Goal: Information Seeking & Learning: Learn about a topic

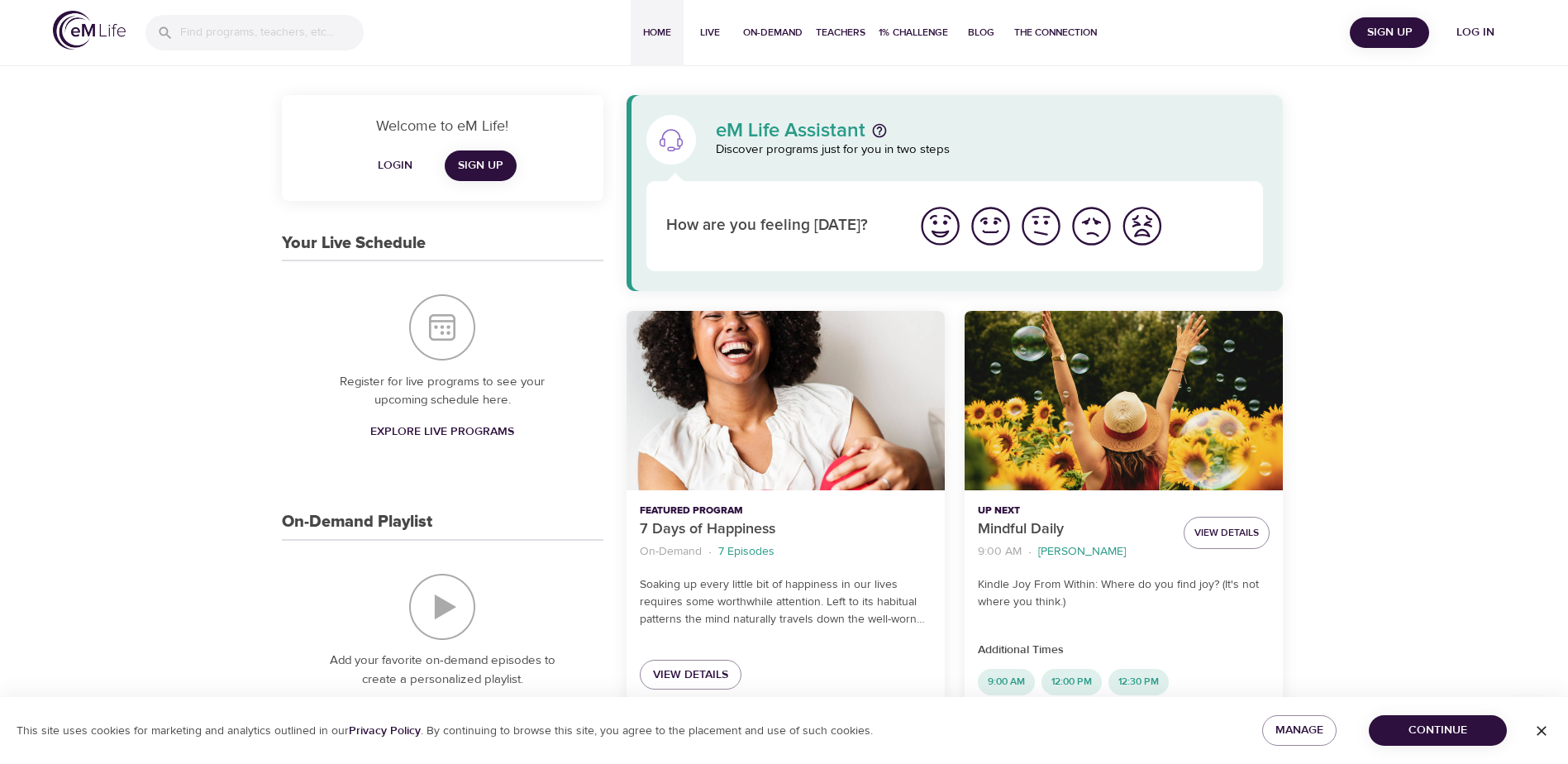
click at [1067, 405] on div "Mindful Daily" at bounding box center [1123, 400] width 318 height 180
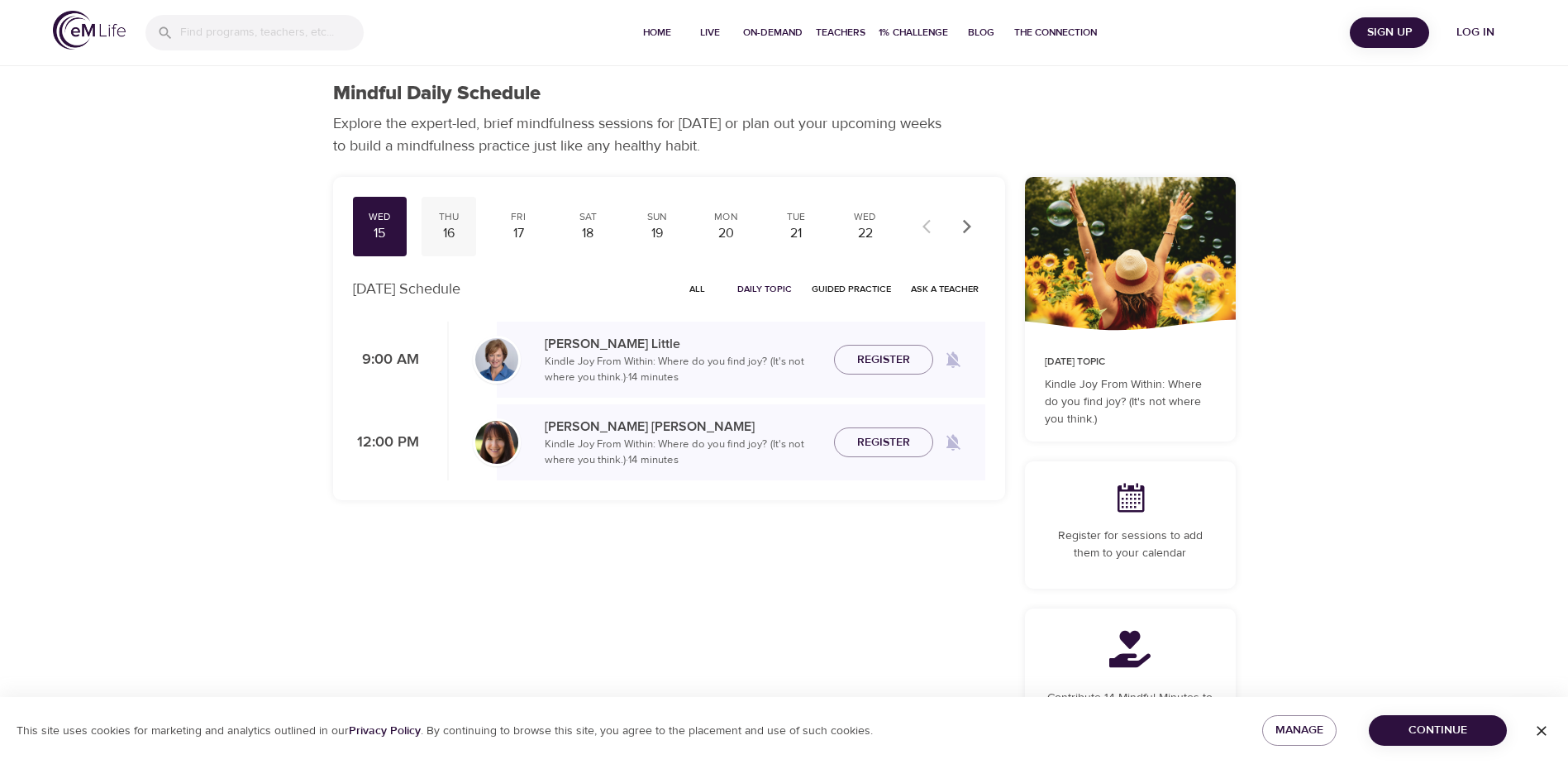
click at [446, 222] on div "Thu" at bounding box center [448, 217] width 42 height 14
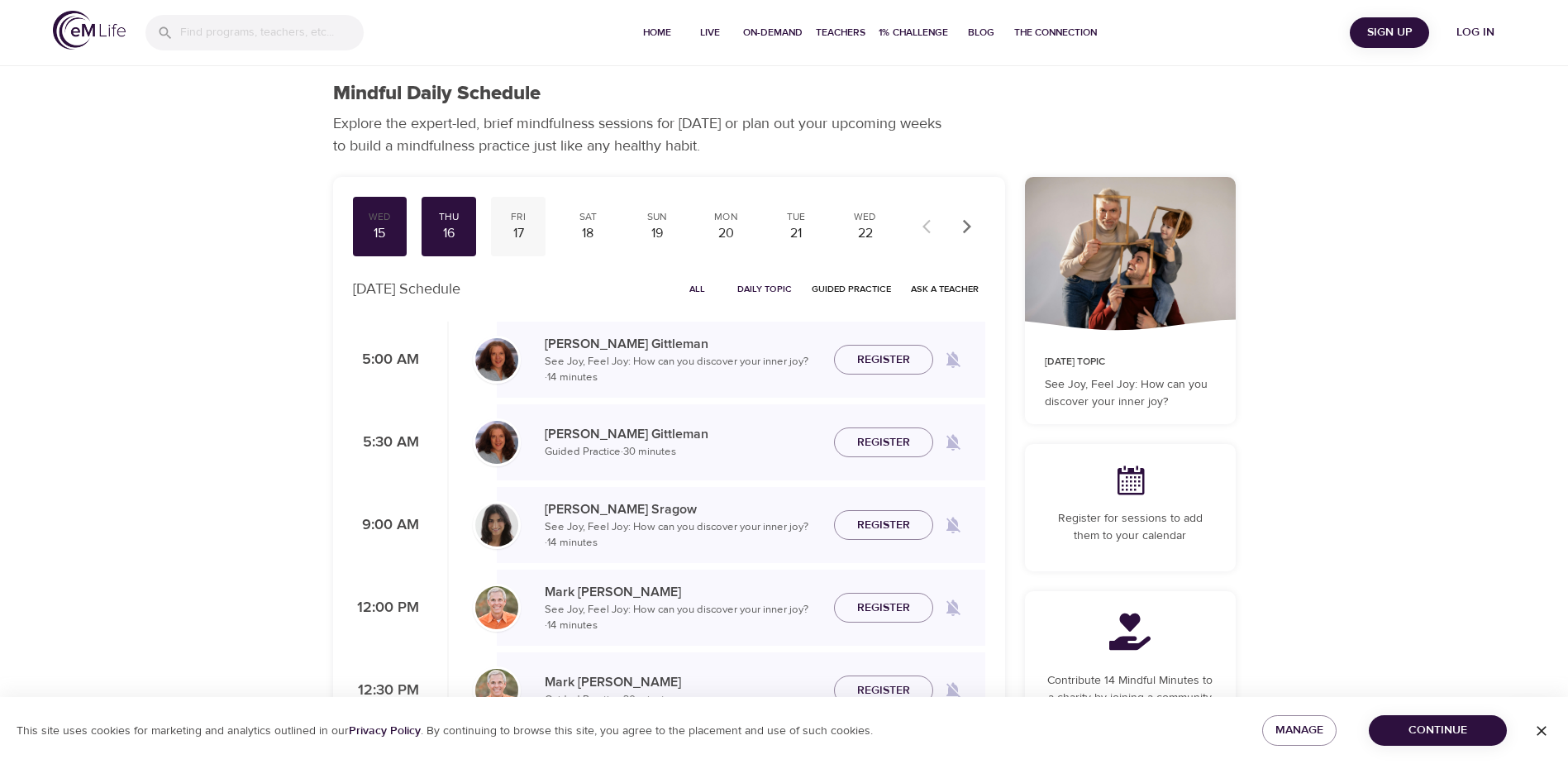
click at [515, 217] on div "Fri" at bounding box center [518, 217] width 42 height 14
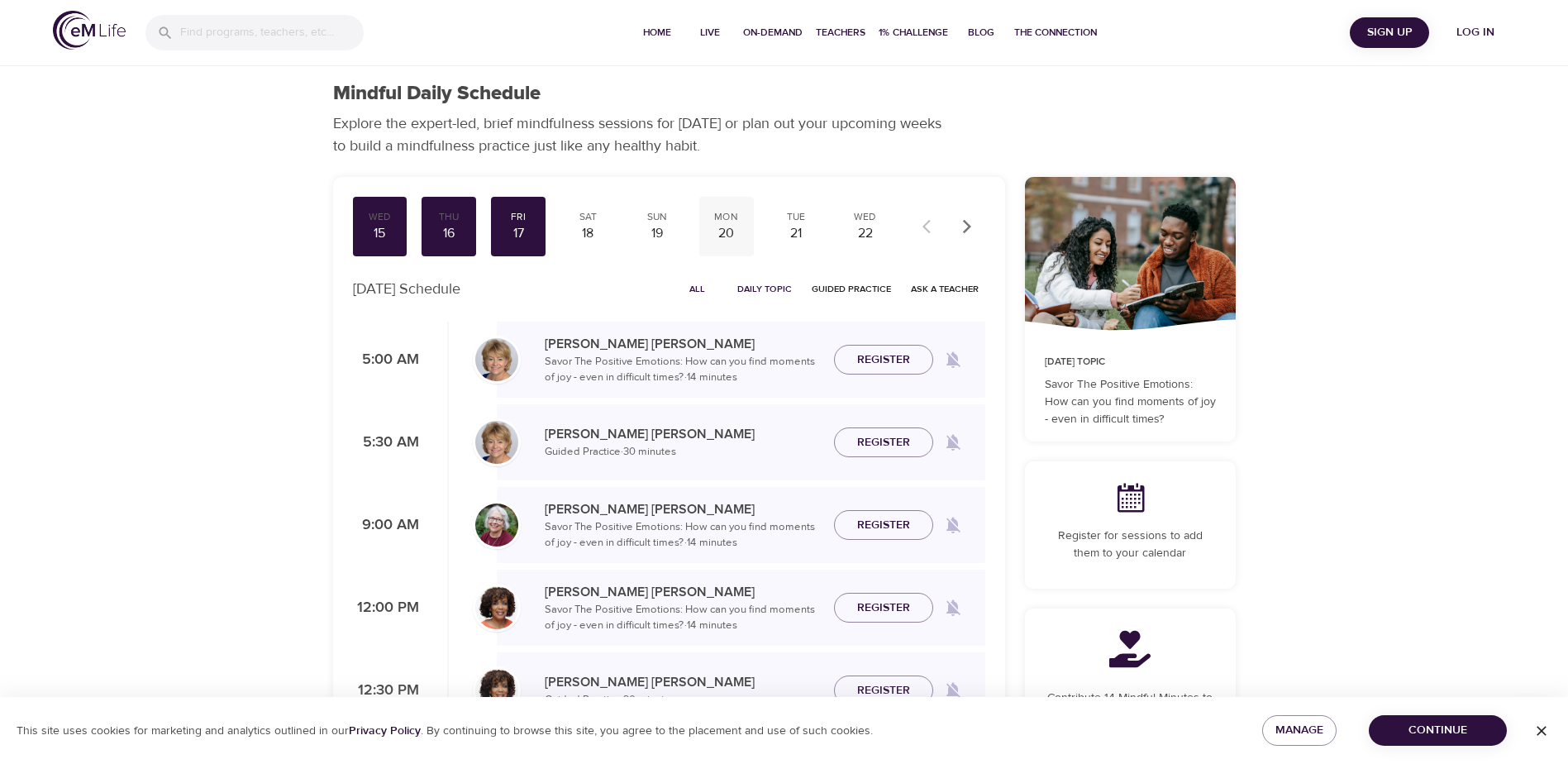
click at [726, 225] on div "20" at bounding box center [726, 233] width 42 height 19
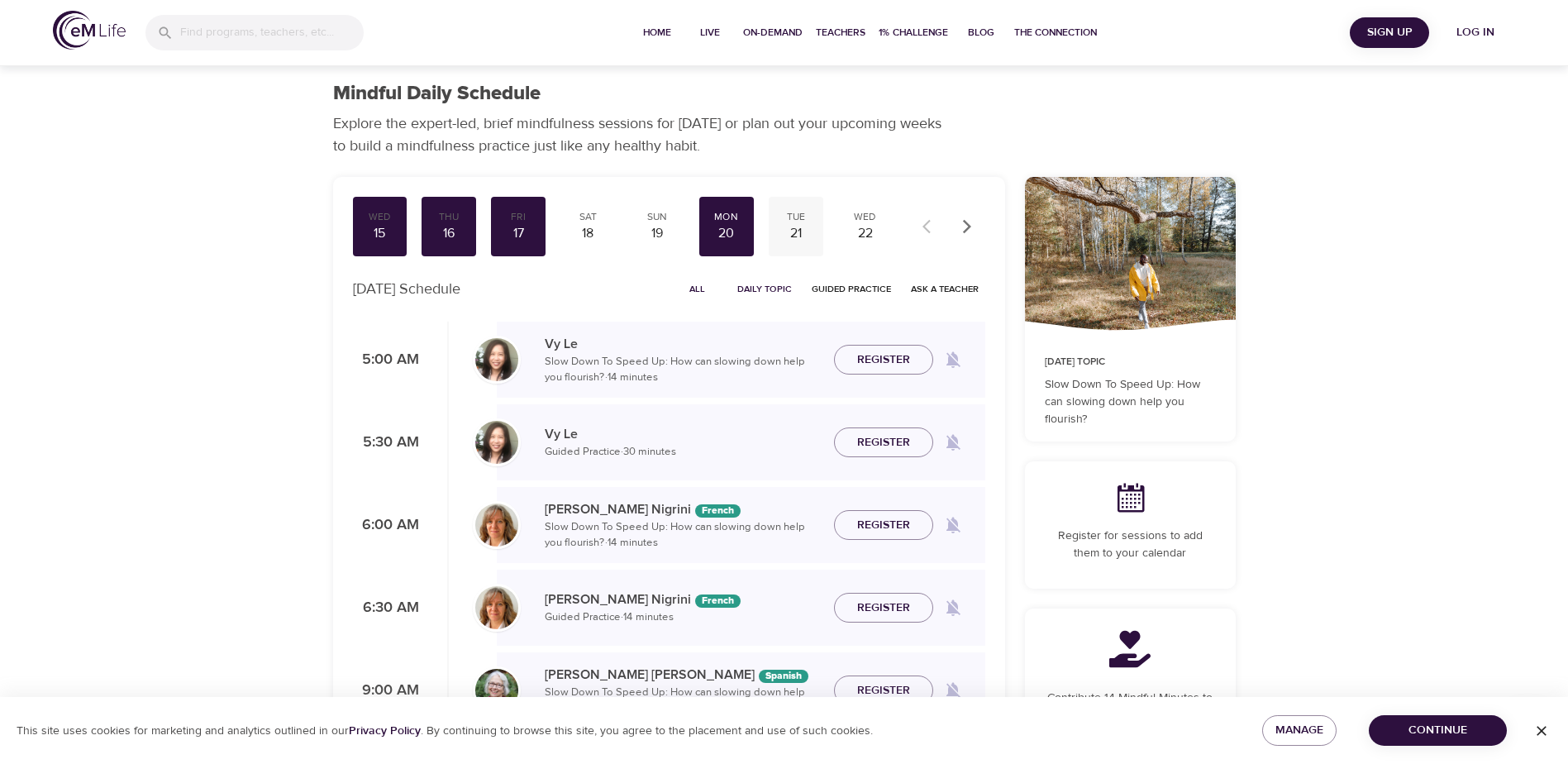
click at [793, 218] on div "Tue" at bounding box center [796, 217] width 42 height 14
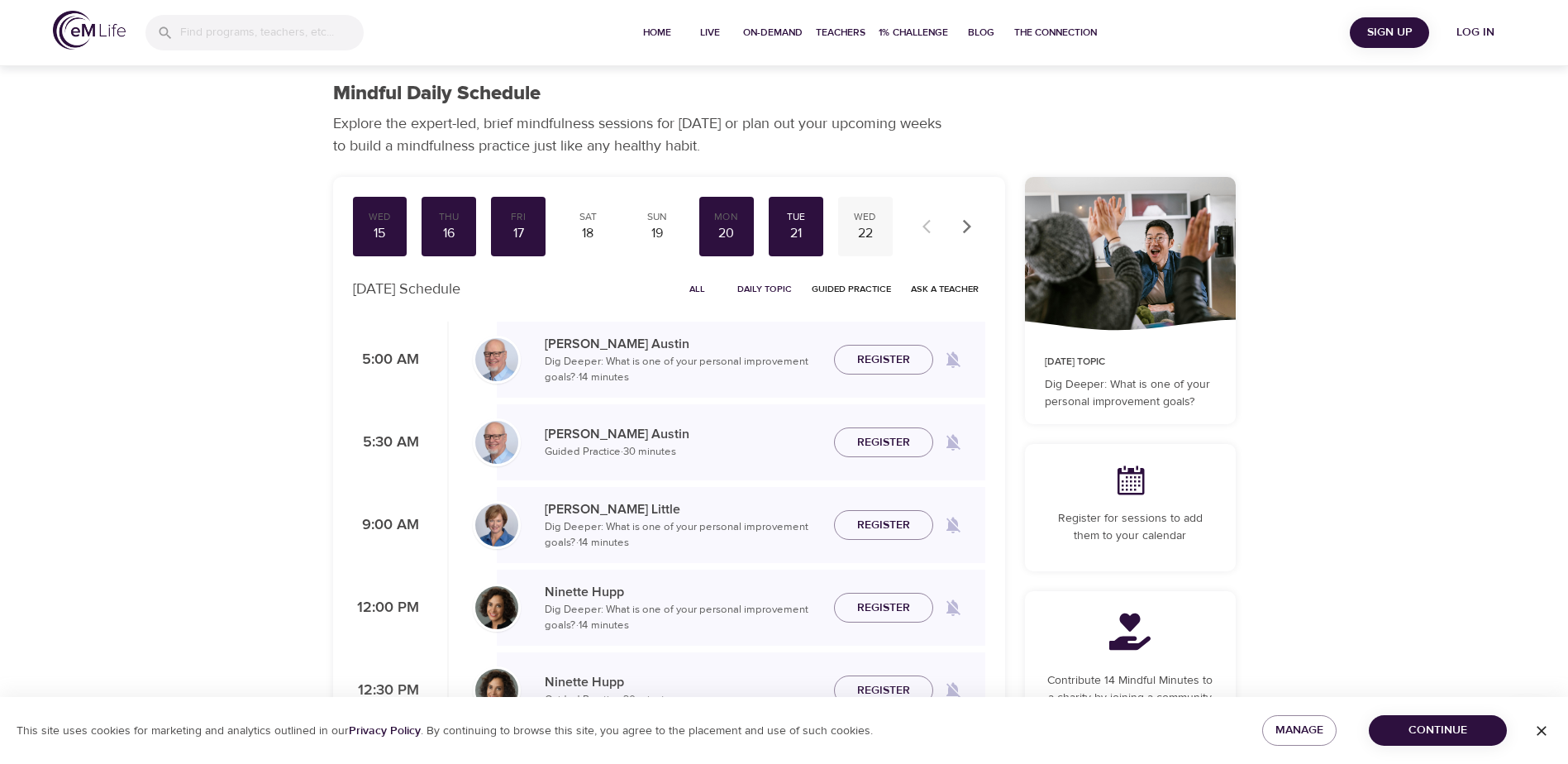
click at [857, 222] on div "Wed" at bounding box center [865, 217] width 42 height 14
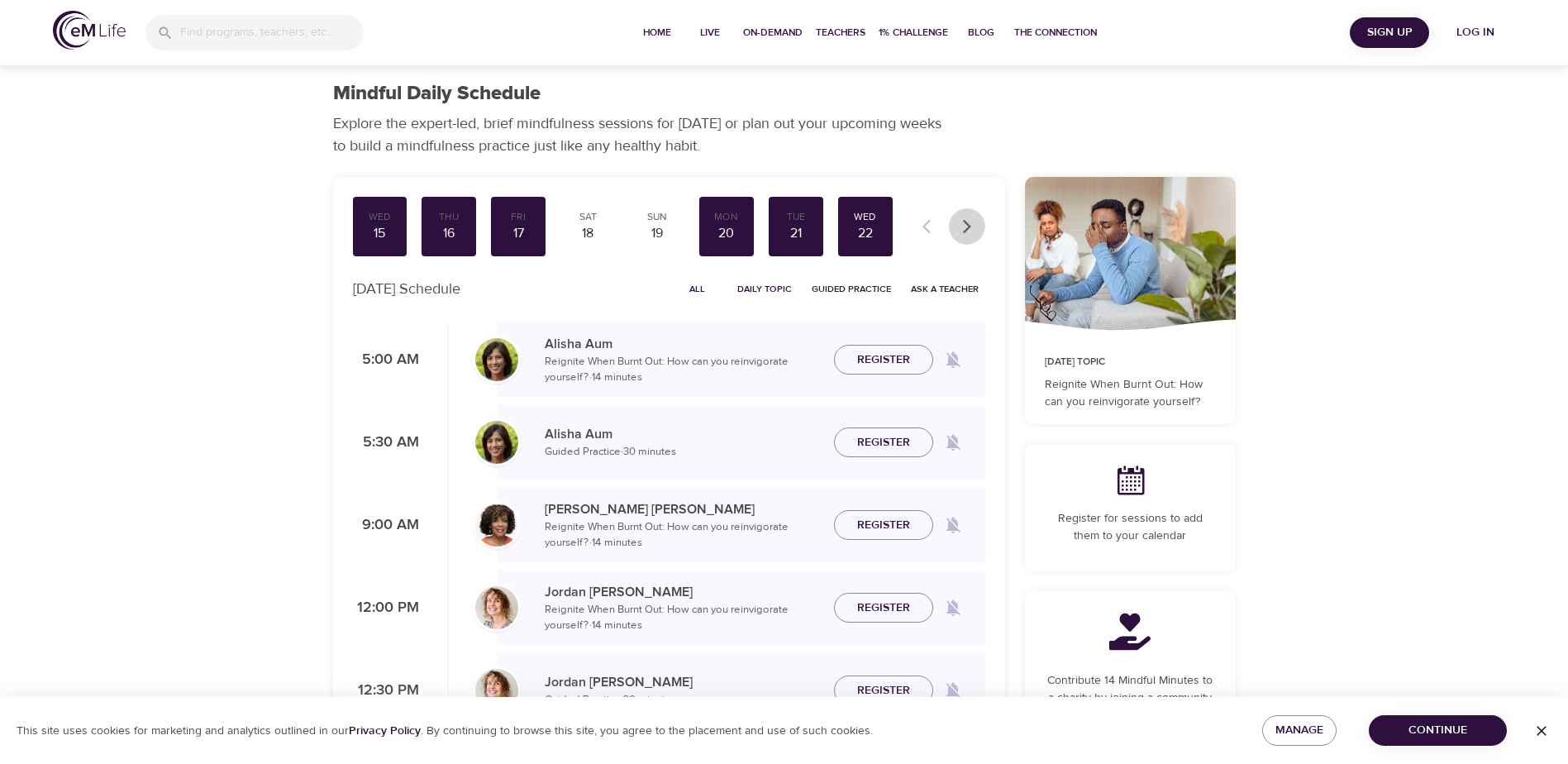
click at [968, 224] on icon "button" at bounding box center [966, 226] width 8 height 14
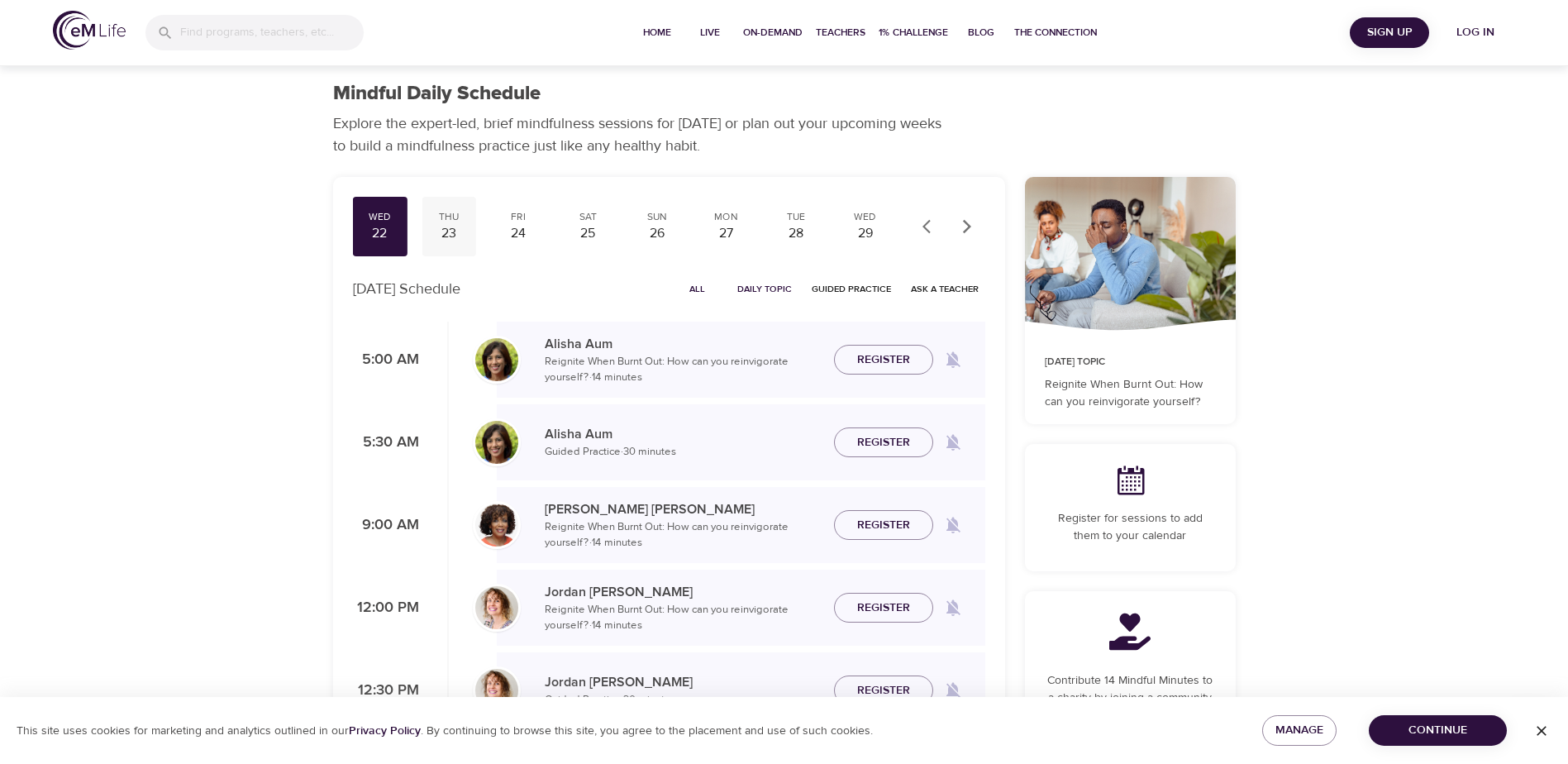
click at [448, 229] on div "23" at bounding box center [448, 233] width 42 height 19
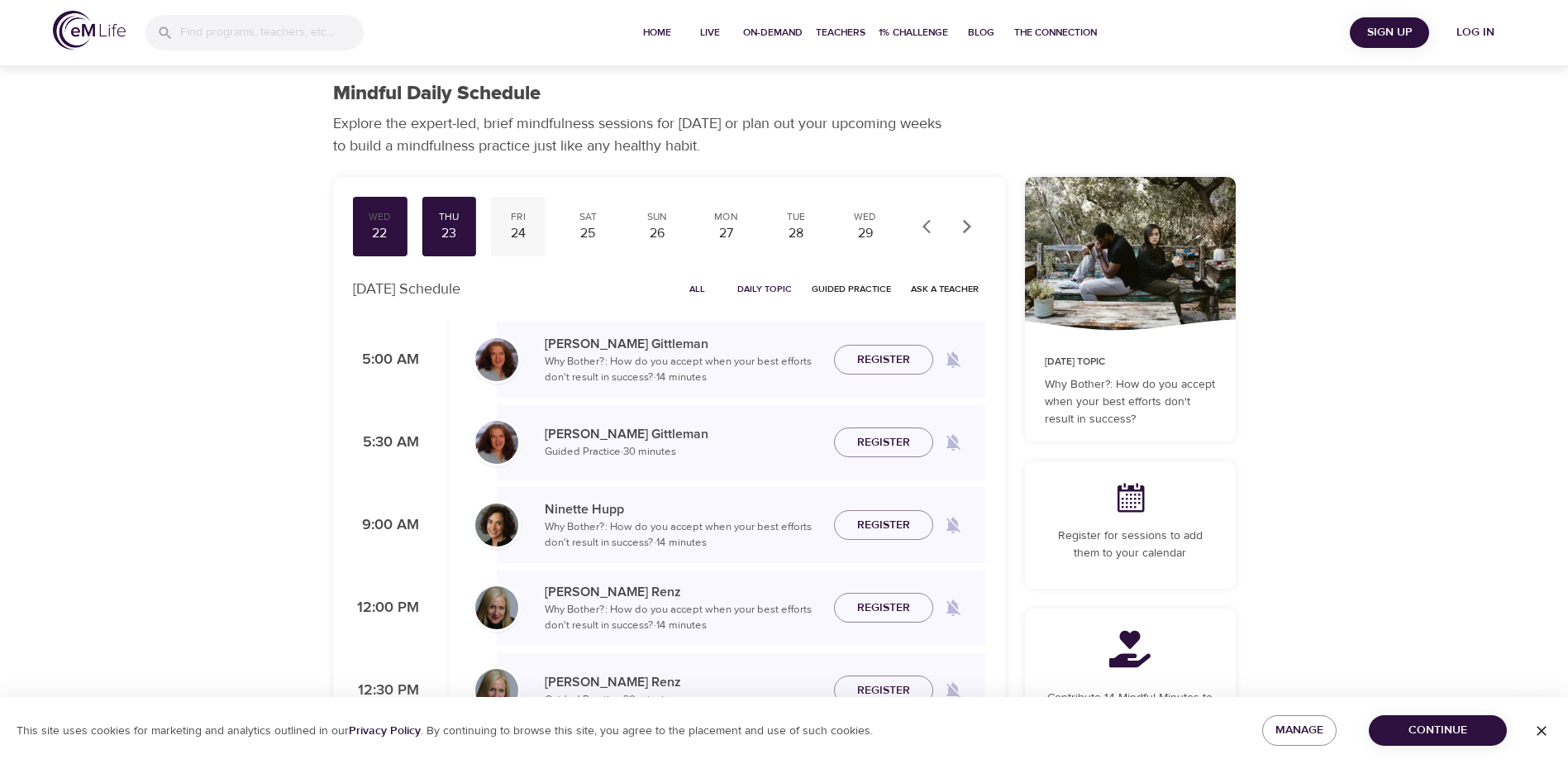
click at [517, 228] on div "24" at bounding box center [518, 233] width 42 height 19
